Goal: Navigation & Orientation: Understand site structure

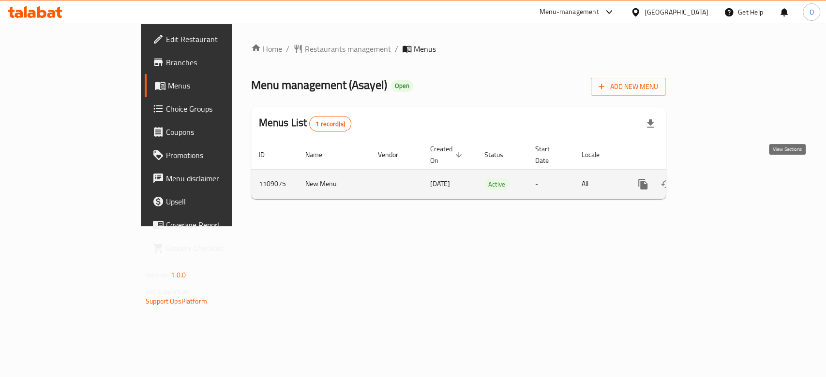
click at [719, 179] on icon "enhanced table" at bounding box center [713, 185] width 12 height 12
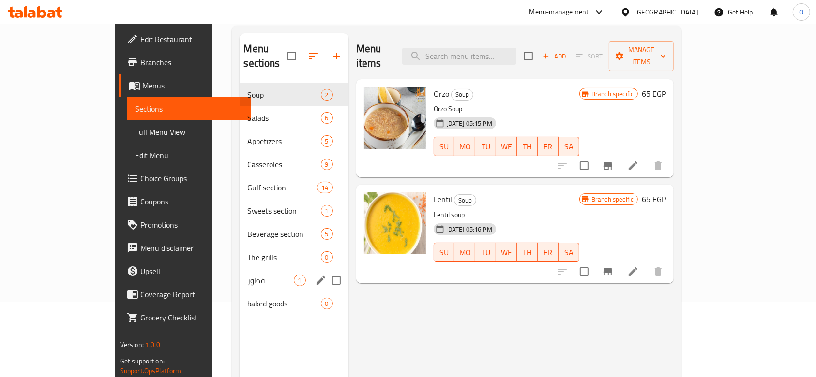
scroll to position [129, 0]
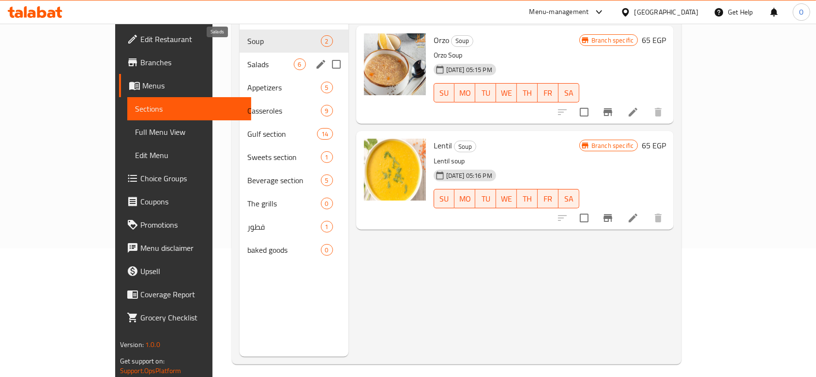
click at [247, 59] on span "Salads" at bounding box center [270, 65] width 46 height 12
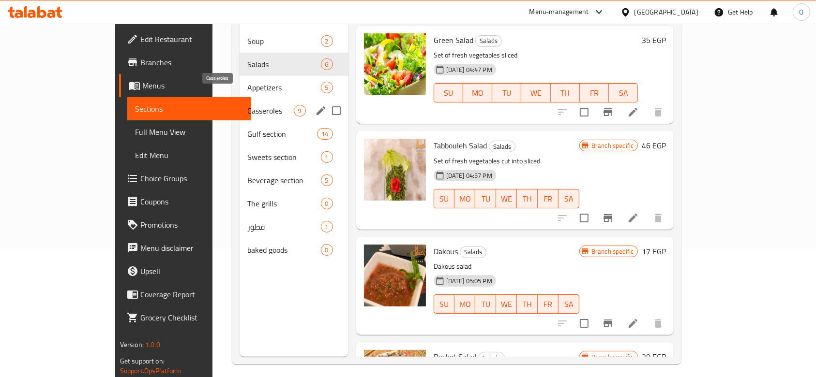
click at [247, 105] on span "Casseroles" at bounding box center [270, 111] width 46 height 12
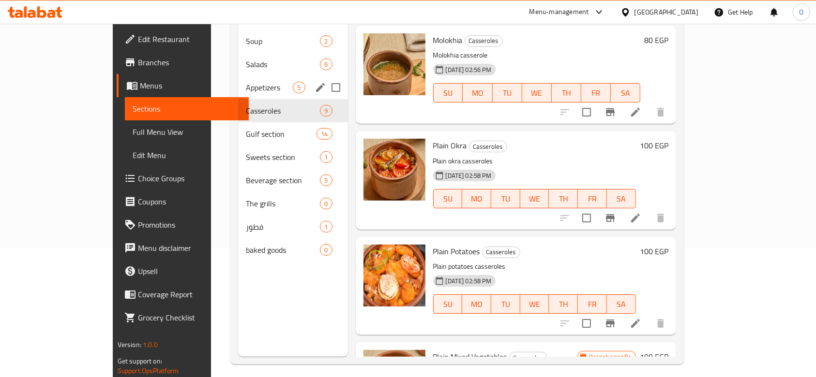
click at [238, 79] on div "Appetizers 5" at bounding box center [292, 87] width 109 height 23
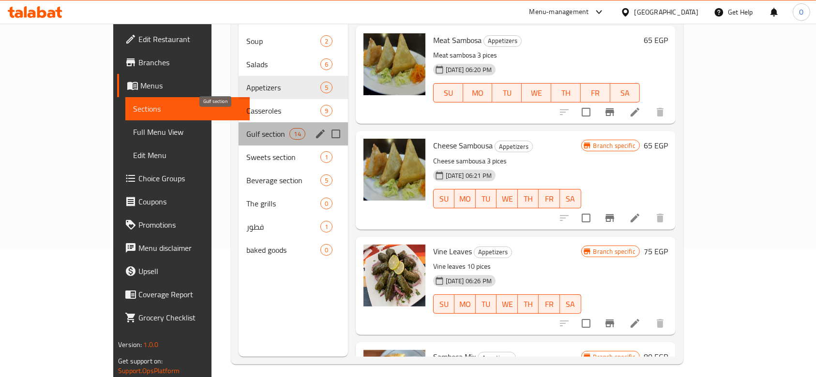
click at [246, 128] on span "Gulf section" at bounding box center [267, 134] width 43 height 12
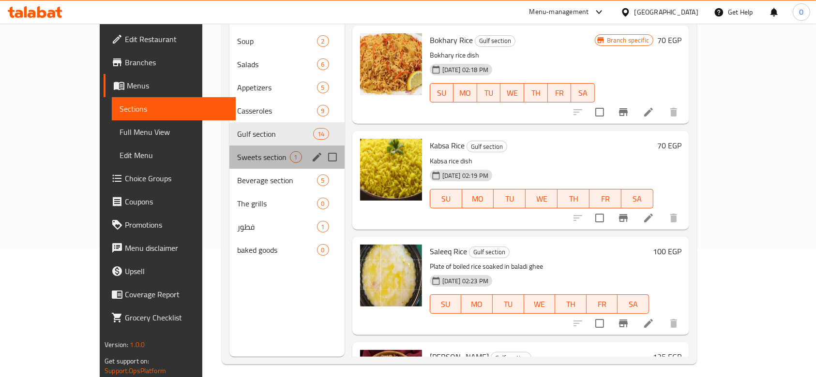
click at [229, 146] on div "Sweets section 1" at bounding box center [286, 157] width 115 height 23
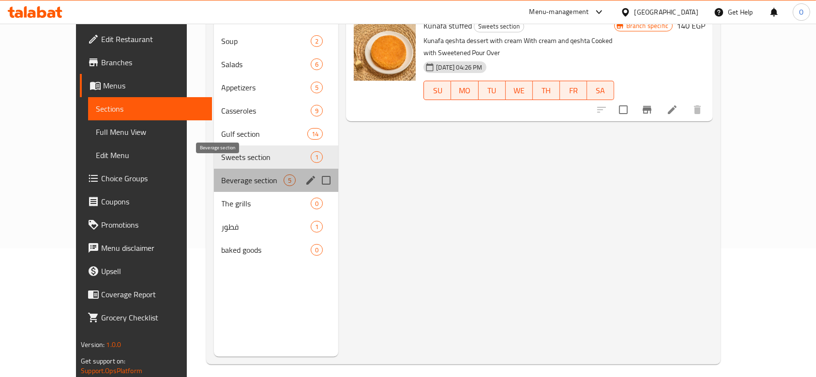
click at [222, 175] on span "Beverage section" at bounding box center [253, 181] width 62 height 12
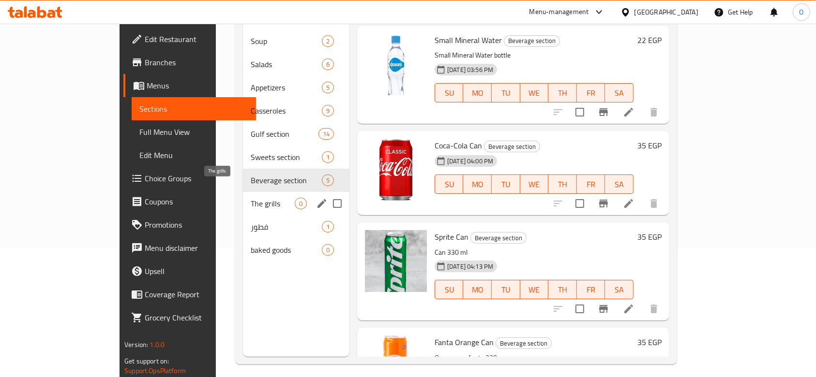
click at [251, 198] on span "The grills" at bounding box center [273, 204] width 44 height 12
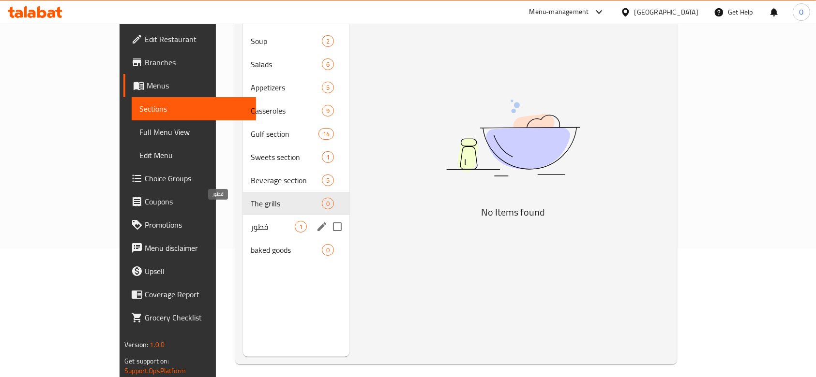
click at [251, 221] on span "فطور" at bounding box center [273, 227] width 44 height 12
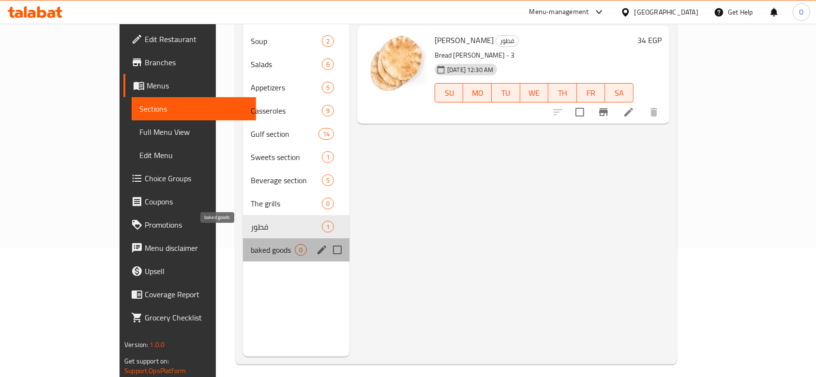
click at [251, 244] on span "baked goods" at bounding box center [273, 250] width 44 height 12
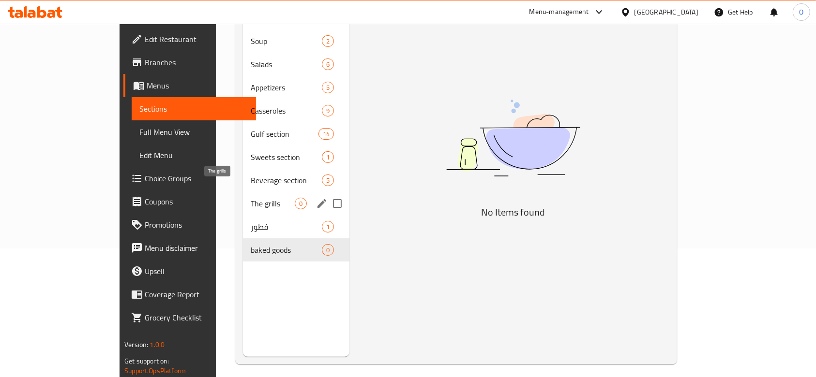
click at [251, 198] on span "The grills" at bounding box center [273, 204] width 44 height 12
